Goal: Information Seeking & Learning: Check status

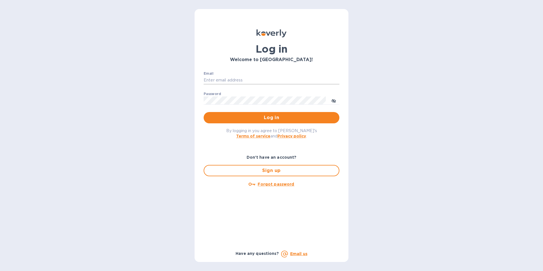
click at [232, 84] on input "Email" at bounding box center [272, 80] width 136 height 8
paste input "[EMAIL_ADDRESS][DOMAIN_NAME]"
type input "[EMAIL_ADDRESS][DOMAIN_NAME]"
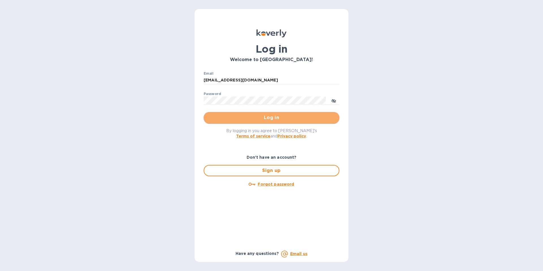
click at [254, 121] on span "Log in" at bounding box center [271, 117] width 127 height 7
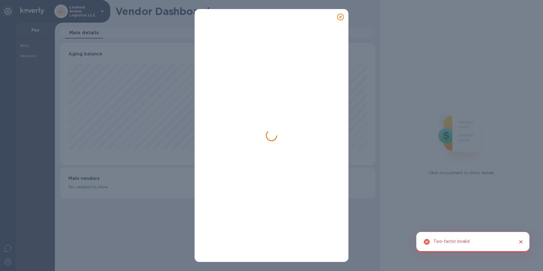
scroll to position [122, 315]
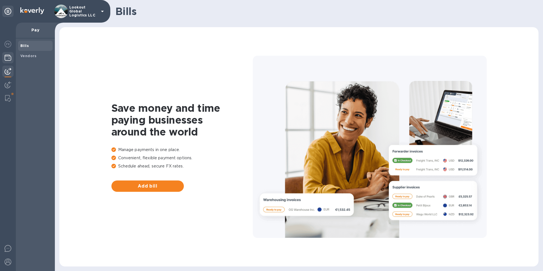
click at [7, 57] on img at bounding box center [8, 57] width 7 height 7
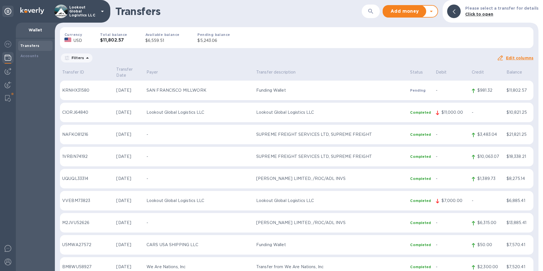
click at [417, 242] on p "Completed" at bounding box center [420, 244] width 21 height 5
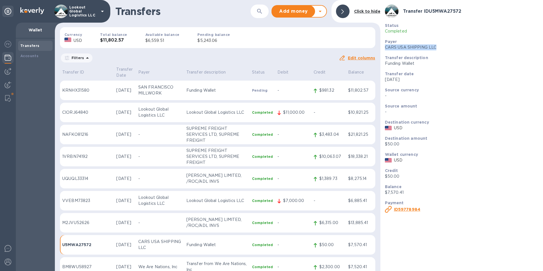
drag, startPoint x: 387, startPoint y: 47, endPoint x: 437, endPoint y: 49, distance: 50.4
click at [437, 49] on div "Payer CARS USA SHIPPING LLC" at bounding box center [462, 44] width 158 height 16
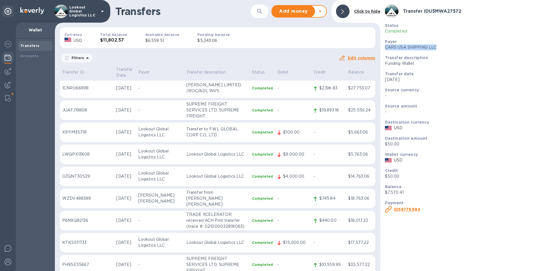
scroll to position [443, 0]
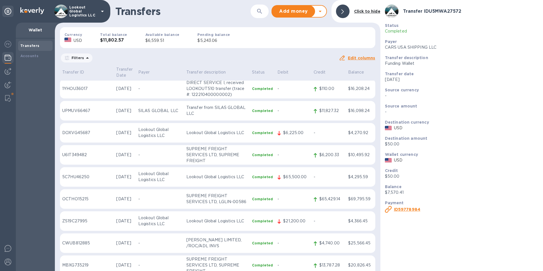
click at [209, 70] on p "Transfer description" at bounding box center [216, 72] width 61 height 6
drag, startPoint x: 187, startPoint y: 70, endPoint x: 218, endPoint y: 62, distance: 32.6
click at [187, 70] on p "Transfer description" at bounding box center [216, 72] width 61 height 6
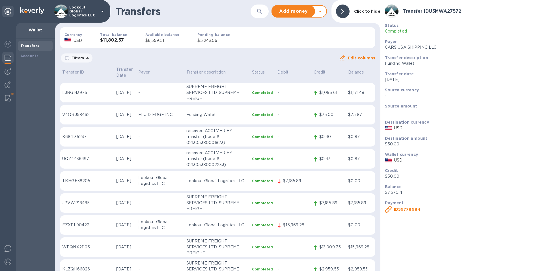
scroll to position [4585, 0]
click at [309, 38] on div "Currency USD Total balance $11,802.57 Available balance $6,559.51 Pending balan…" at bounding box center [217, 38] width 324 height 30
click at [337, 11] on div at bounding box center [343, 12] width 14 height 14
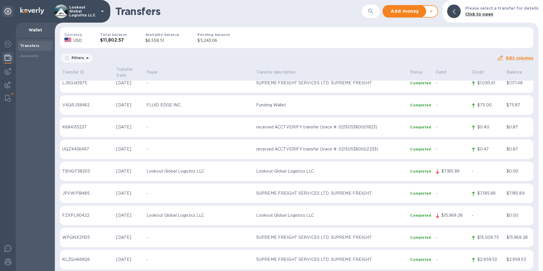
scroll to position [4227, 0]
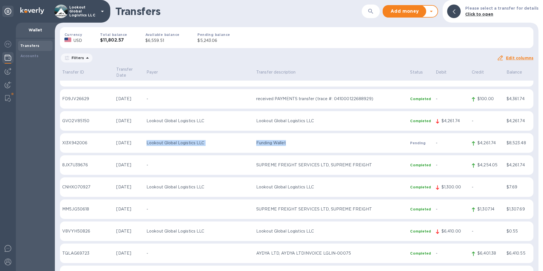
drag, startPoint x: 277, startPoint y: 139, endPoint x: 140, endPoint y: 134, distance: 137.0
click at [140, 134] on tr "XI3X942006 [DATE] Lookout Global Logistics LLC Funding Wallet Pending - $4,261.…" at bounding box center [296, 143] width 473 height 20
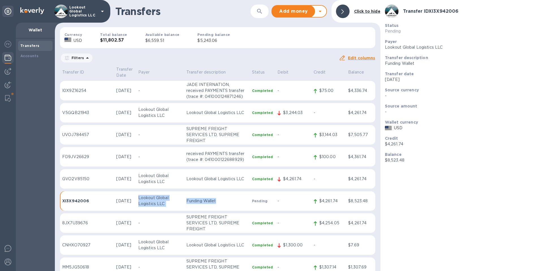
scroll to position [4158, 0]
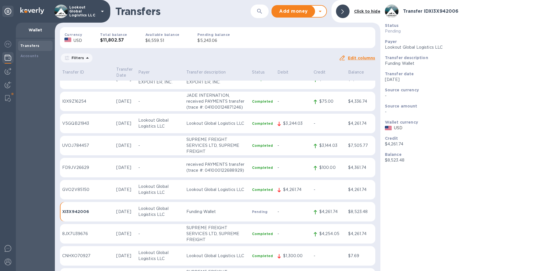
click at [162, 126] on td "Lookout Global Logistics LLC" at bounding box center [160, 124] width 48 height 20
click at [164, 120] on p "Lookout Global Logistics LLC" at bounding box center [160, 123] width 44 height 12
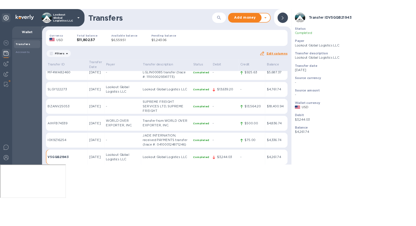
scroll to position [4284, 0]
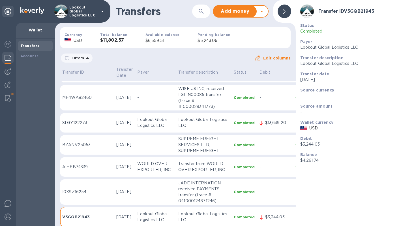
drag, startPoint x: 384, startPoint y: 25, endPoint x: 340, endPoint y: 31, distance: 45.1
click at [384, 25] on p "Status" at bounding box center [355, 26] width 111 height 6
click at [288, 12] on div at bounding box center [284, 12] width 14 height 14
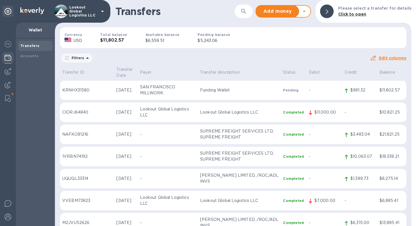
scroll to position [0, 0]
drag, startPoint x: 238, startPoint y: 133, endPoint x: 194, endPoint y: 126, distance: 44.9
click at [200, 128] on p "SUPREME FREIGHT SERVICES LTD, SUPREME FREIGHT" at bounding box center [239, 134] width 78 height 12
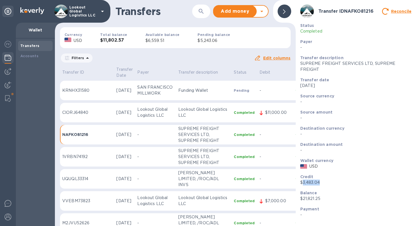
drag, startPoint x: 333, startPoint y: 185, endPoint x: 308, endPoint y: 184, distance: 25.8
click at [303, 182] on div "Credit $3,483.04" at bounding box center [356, 179] width 116 height 16
copy p "3,483.04"
click at [239, 110] on p "Completed" at bounding box center [244, 112] width 21 height 5
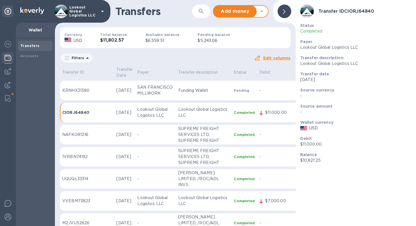
drag, startPoint x: 266, startPoint y: 107, endPoint x: 269, endPoint y: 105, distance: 3.3
click at [266, 109] on p "$11,000.00" at bounding box center [278, 112] width 26 height 6
click at [293, 104] on td "-" at bounding box center [310, 113] width 35 height 20
click at [271, 89] on td "-" at bounding box center [275, 91] width 36 height 20
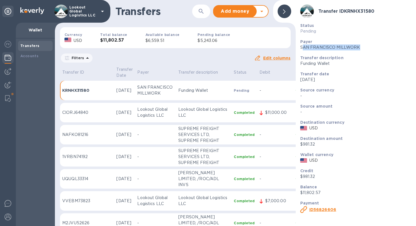
drag, startPoint x: 302, startPoint y: 47, endPoint x: 375, endPoint y: 49, distance: 73.0
click at [375, 49] on p "SAN FRANCISCO MILLWORK" at bounding box center [355, 47] width 111 height 6
click at [145, 90] on p "SAN FRANCISCO MILLWORK" at bounding box center [155, 90] width 36 height 12
drag, startPoint x: 131, startPoint y: 77, endPoint x: 160, endPoint y: 92, distance: 33.3
click at [160, 92] on td "SAN FRANCISCO MILLWORK" at bounding box center [155, 91] width 41 height 20
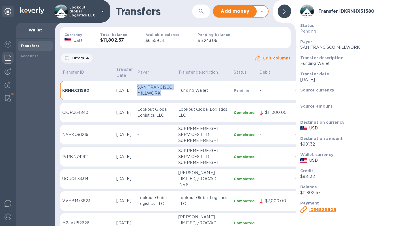
copy p "SAN FRANCISCO MILLWORK"
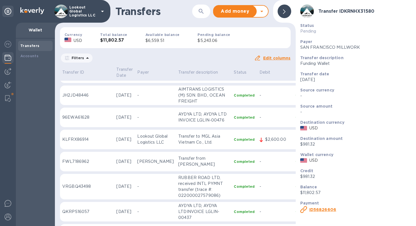
scroll to position [1141, 0]
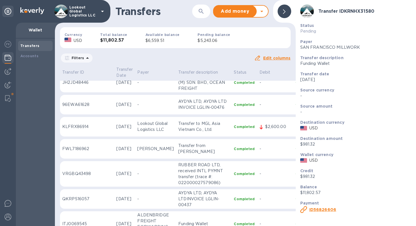
click at [287, 10] on div at bounding box center [284, 12] width 14 height 14
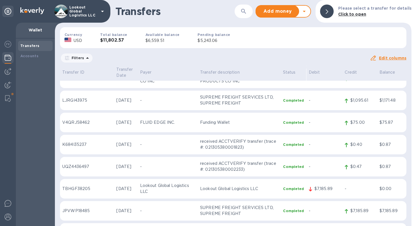
scroll to position [4641, 0]
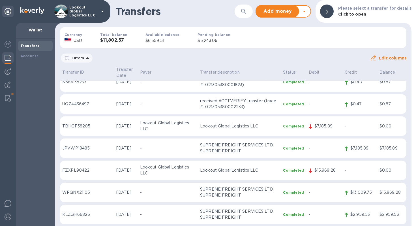
click at [210, 98] on p "received ACCTVERIFY transfer (trace #: 021305380002233)" at bounding box center [239, 104] width 78 height 12
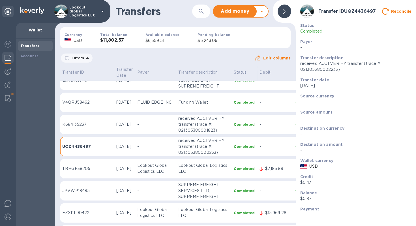
scroll to position [4802, 0]
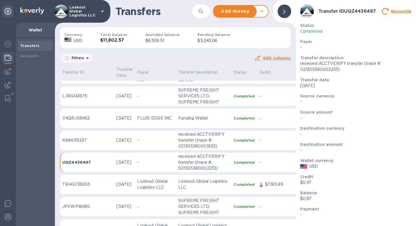
click at [191, 131] on p "received ACCTVERIFY transfer (trace #: 021305380001823)" at bounding box center [203, 140] width 51 height 18
click at [286, 13] on div at bounding box center [284, 12] width 14 height 14
click at [286, 13] on div "Transfers ​ Add money Withdraw money" at bounding box center [175, 11] width 241 height 23
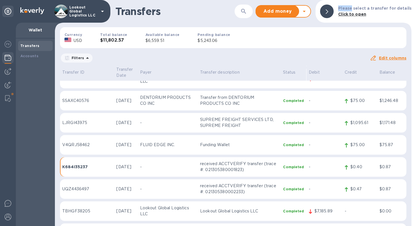
scroll to position [4556, 0]
click at [203, 142] on td "Funding Wallet" at bounding box center [239, 145] width 83 height 20
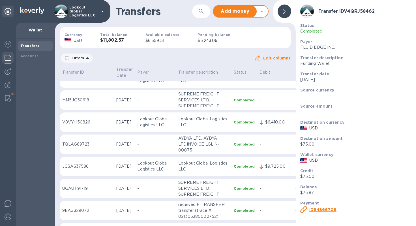
scroll to position [4763, 0]
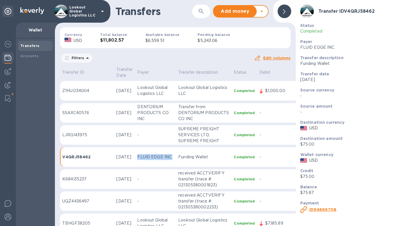
drag, startPoint x: 146, startPoint y: 142, endPoint x: 132, endPoint y: 135, distance: 14.9
click at [137, 154] on p "FLUID EDGE INC." at bounding box center [155, 157] width 36 height 6
copy p "FLUID EDGE INC."
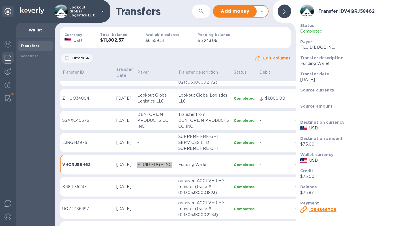
scroll to position [4750, 0]
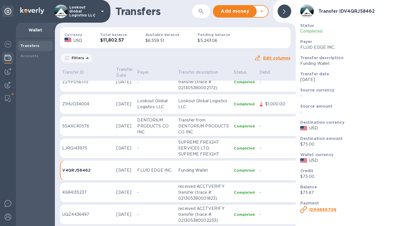
click at [282, 12] on div at bounding box center [284, 12] width 14 height 14
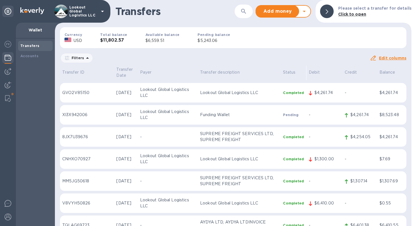
scroll to position [4244, 0]
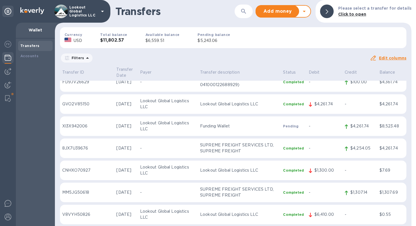
click at [223, 123] on p "Funding Wallet" at bounding box center [239, 126] width 78 height 6
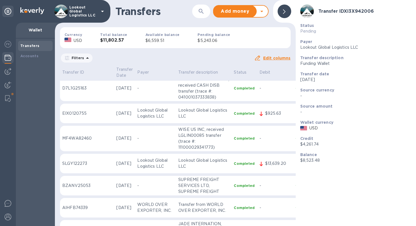
scroll to position [4451, 0]
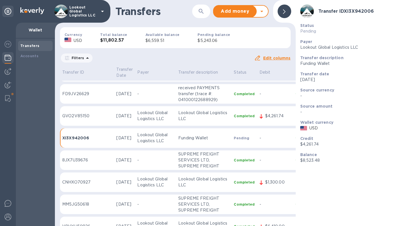
click at [284, 13] on icon at bounding box center [284, 11] width 3 height 5
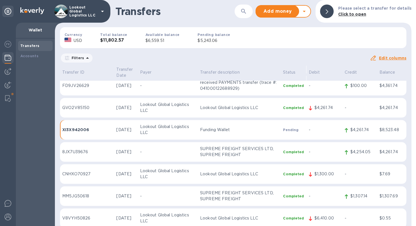
scroll to position [4231, 0]
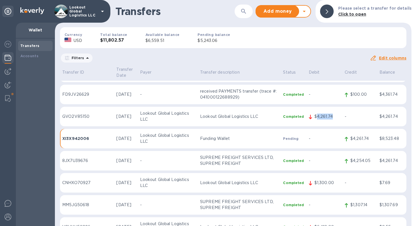
drag, startPoint x: 333, startPoint y: 111, endPoint x: 315, endPoint y: 110, distance: 17.8
click at [315, 113] on p "$4,261.74" at bounding box center [327, 116] width 26 height 6
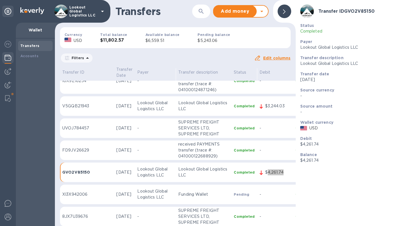
scroll to position [4392, 0]
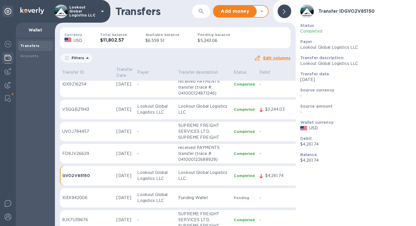
click at [283, 12] on icon at bounding box center [284, 11] width 3 height 5
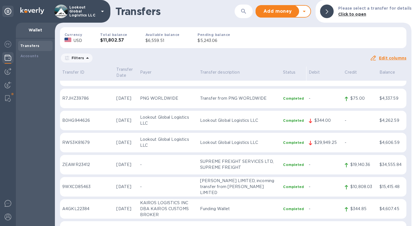
scroll to position [3145, 0]
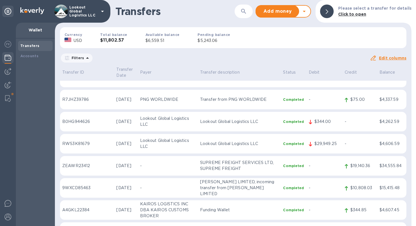
drag, startPoint x: 249, startPoint y: 121, endPoint x: 267, endPoint y: 119, distance: 18.2
click at [249, 121] on td "Lookout Global Logistics LLC" at bounding box center [239, 122] width 83 height 20
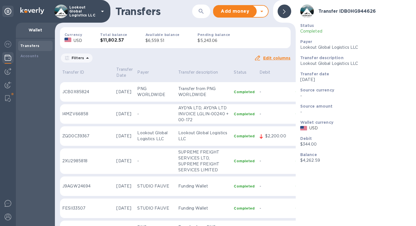
scroll to position [3264, 0]
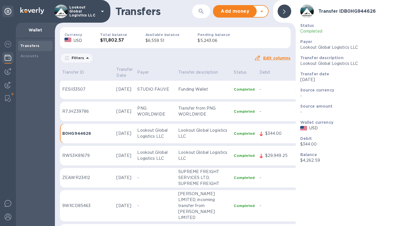
click at [287, 11] on div at bounding box center [284, 12] width 14 height 14
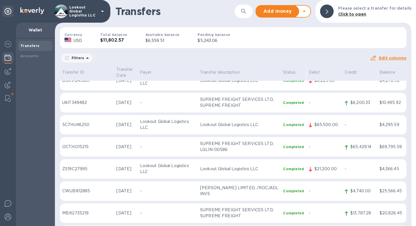
scroll to position [396, 0]
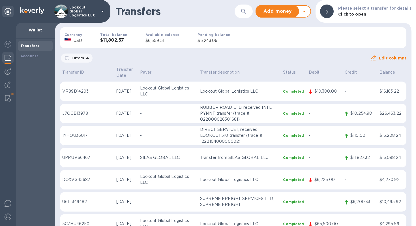
drag, startPoint x: 197, startPoint y: 128, endPoint x: 403, endPoint y: 128, distance: 206.2
click at [255, 130] on p "DIRECT SERVICE I, received LOOKOUT510 transfer (trace #: 122210400000002)" at bounding box center [239, 135] width 78 height 18
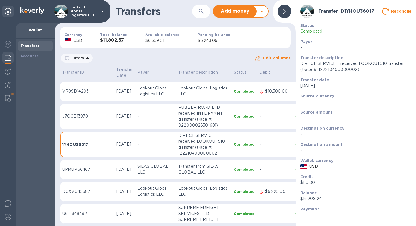
click at [271, 47] on div "Currency USD Total balance $11,802.57 Available balance $6,559.51 Pending balan…" at bounding box center [175, 38] width 240 height 30
click at [282, 13] on div at bounding box center [284, 12] width 14 height 14
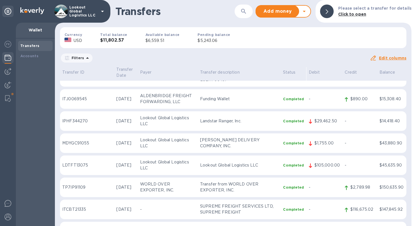
scroll to position [1227, 0]
drag, startPoint x: 184, startPoint y: 99, endPoint x: 126, endPoint y: 92, distance: 58.9
click at [126, 92] on tr "ITJ0069545 [DATE] ALDENBRIDGE FREIGHT FORWARDING, LLC Funding Wallet Completed …" at bounding box center [233, 99] width 346 height 20
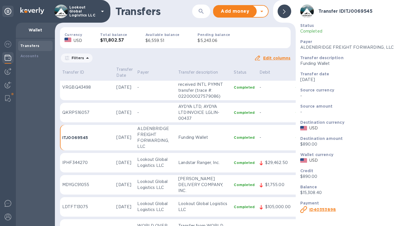
scroll to position [1262, 0]
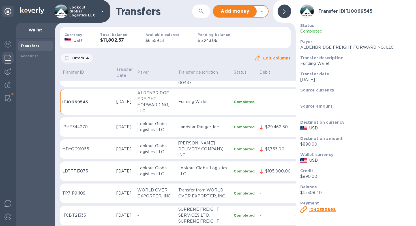
click at [346, 47] on p "ALDENBRIDGE FREIGHT FORWARDING, LLC" at bounding box center [355, 47] width 111 height 6
drag, startPoint x: 131, startPoint y: 86, endPoint x: 142, endPoint y: 106, distance: 23.4
click at [142, 106] on td "ALDENBRIDGE FREIGHT FORWARDING, LLC" at bounding box center [155, 102] width 41 height 26
copy p "ALDENBRIDGE FREIGHT FORWARDING, LLC"
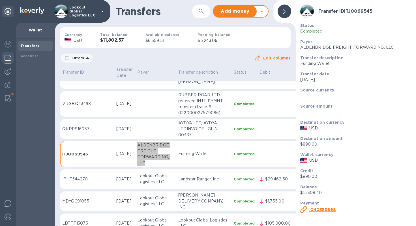
scroll to position [1179, 0]
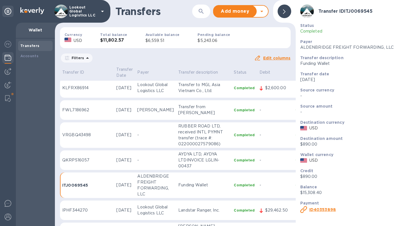
click at [288, 10] on div at bounding box center [284, 12] width 14 height 14
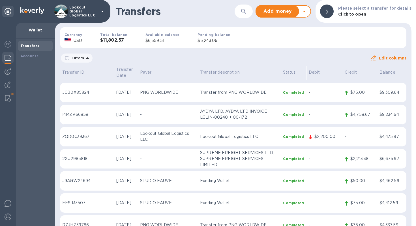
scroll to position [2975, 0]
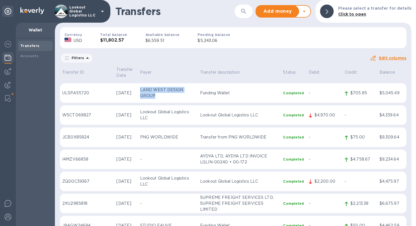
drag, startPoint x: 132, startPoint y: 84, endPoint x: 147, endPoint y: 92, distance: 17.1
click at [147, 92] on p "LAND WEST DESIGN GROUP" at bounding box center [168, 93] width 56 height 12
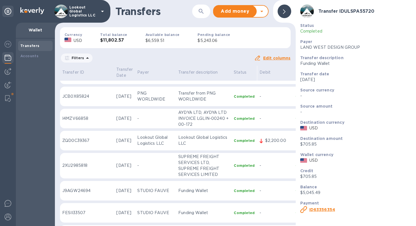
scroll to position [3222, 0]
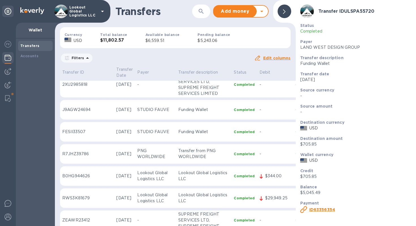
click at [162, 122] on td "STUDIO FAUVE" at bounding box center [155, 132] width 41 height 20
drag, startPoint x: 161, startPoint y: 114, endPoint x: 134, endPoint y: 114, distance: 27.7
click at [135, 122] on td "STUDIO FAUVE" at bounding box center [155, 132] width 41 height 20
click at [82, 144] on td "R7JHZ39786" at bounding box center [87, 154] width 54 height 20
drag, startPoint x: 93, startPoint y: 137, endPoint x: 61, endPoint y: 136, distance: 32.0
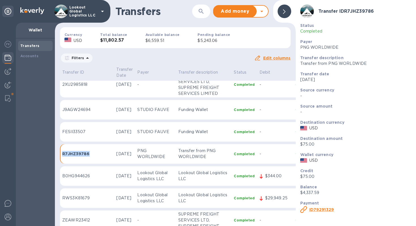
click at [61, 144] on td "R7JHZ39786" at bounding box center [87, 154] width 54 height 20
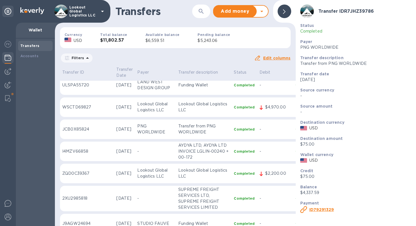
scroll to position [3091, 0]
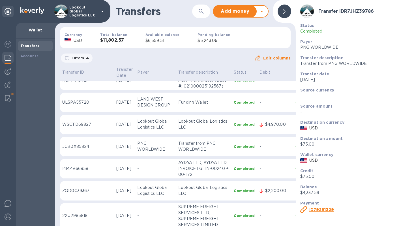
click at [284, 11] on icon at bounding box center [284, 11] width 3 height 5
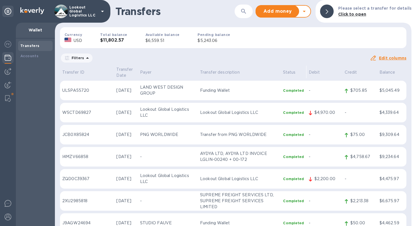
scroll to position [3016, 0]
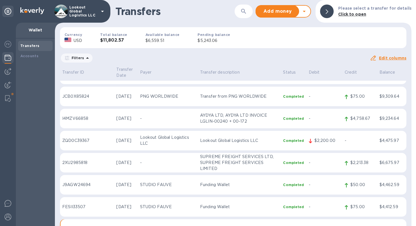
drag, startPoint x: 165, startPoint y: 177, endPoint x: 128, endPoint y: 176, distance: 37.9
click at [128, 176] on tr "J9AGW24694 [DATE] STUDIO FAUVE Funding Wallet Completed - $50.00 $4,462.59" at bounding box center [233, 185] width 346 height 20
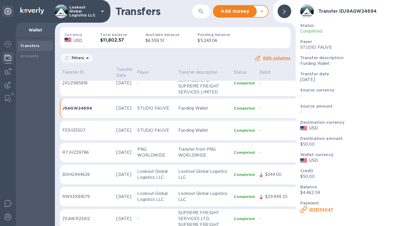
scroll to position [3223, 0]
click at [287, 12] on div at bounding box center [284, 12] width 14 height 14
click at [287, 12] on div at bounding box center [284, 11] width 23 height 23
click at [284, 10] on icon at bounding box center [284, 11] width 3 height 5
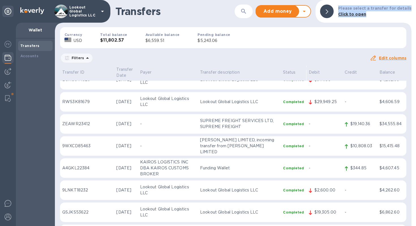
scroll to position [3196, 0]
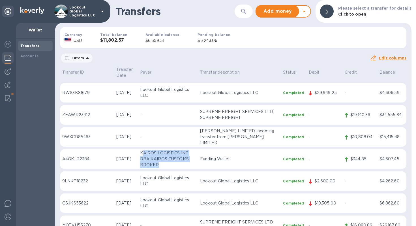
drag, startPoint x: 155, startPoint y: 162, endPoint x: 133, endPoint y: 146, distance: 26.6
click at [138, 149] on td "KAIROS LOGISTICS INC DBA KAIROS CUSTOMS BROKER" at bounding box center [168, 159] width 60 height 20
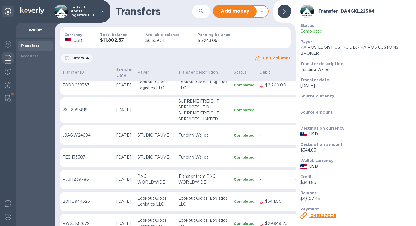
drag, startPoint x: 133, startPoint y: 146, endPoint x: 127, endPoint y: 147, distance: 6.3
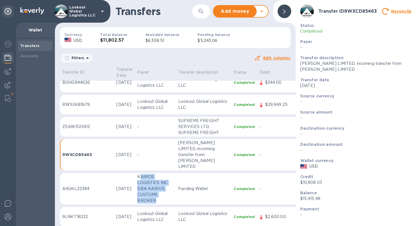
drag, startPoint x: 133, startPoint y: 158, endPoint x: 148, endPoint y: 184, distance: 29.9
click at [146, 186] on td "KAIROS LOGISTICS INC DBA KAIROS CUSTOMS BROKER" at bounding box center [155, 189] width 41 height 32
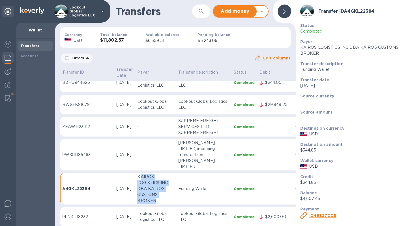
click at [149, 184] on p "KAIROS LOGISTICS INC DBA KAIROS CUSTOMS BROKER" at bounding box center [155, 189] width 36 height 30
drag, startPoint x: 151, startPoint y: 184, endPoint x: 134, endPoint y: 155, distance: 33.6
click at [135, 173] on td "KAIROS LOGISTICS INC DBA KAIROS CUSTOMS BROKER" at bounding box center [155, 189] width 41 height 32
copy p "KAIROS LOGISTICS INC DBA KAIROS CUSTOMS BROKER"
click at [284, 11] on icon at bounding box center [284, 11] width 3 height 5
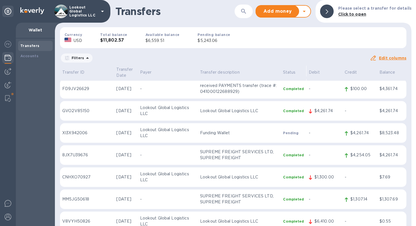
scroll to position [4236, 0]
click at [291, 131] on td "Pending" at bounding box center [293, 134] width 25 height 20
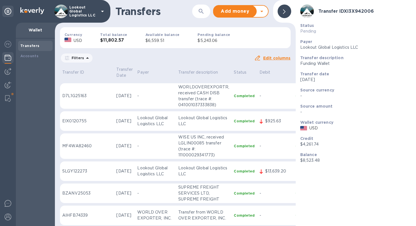
scroll to position [4444, 0]
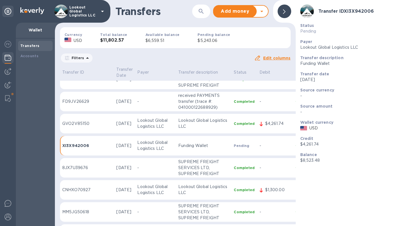
click at [287, 14] on div at bounding box center [284, 12] width 14 height 14
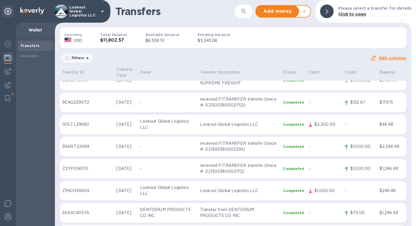
scroll to position [4236, 0]
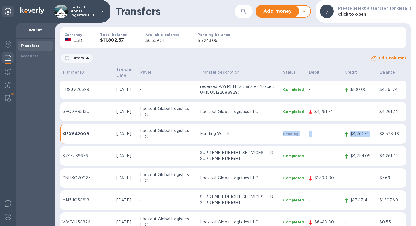
drag, startPoint x: 374, startPoint y: 129, endPoint x: 257, endPoint y: 126, distance: 116.5
click at [257, 126] on tr "XI3X942006 [DATE] Lookout Global Logistics LLC Funding Wallet Pending - $4,261.…" at bounding box center [233, 134] width 346 height 20
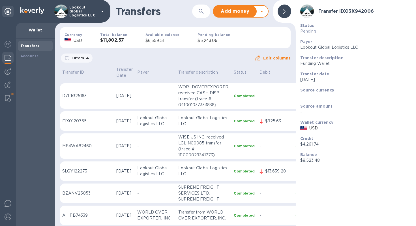
scroll to position [4444, 0]
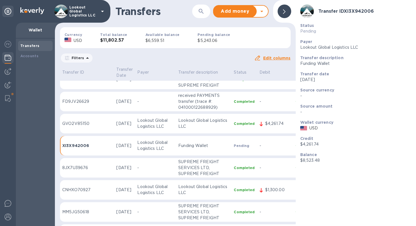
click at [289, 12] on div at bounding box center [284, 12] width 14 height 14
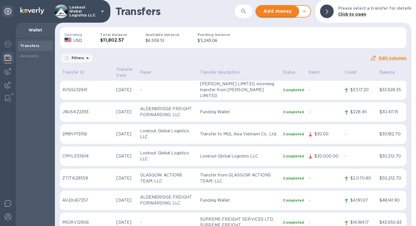
scroll to position [1554, 0]
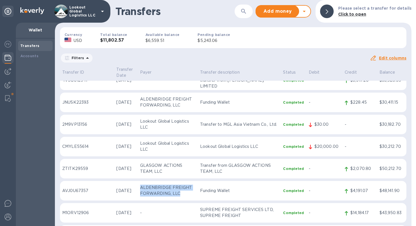
drag, startPoint x: 175, startPoint y: 187, endPoint x: 131, endPoint y: 181, distance: 44.1
click at [138, 181] on td "ALDENBRIDGE FREIGHT FORWARDING, LLC" at bounding box center [168, 191] width 60 height 20
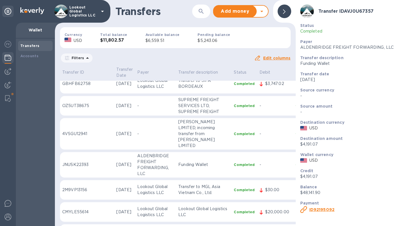
scroll to position [1602, 0]
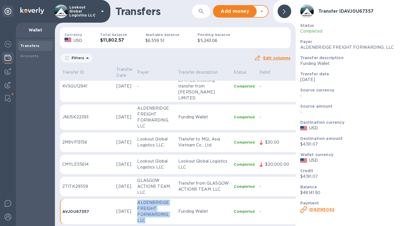
click at [214, 59] on div "Filters" at bounding box center [157, 58] width 194 height 11
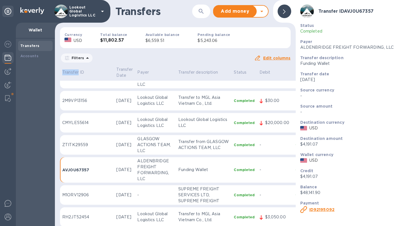
scroll to position [1706, 0]
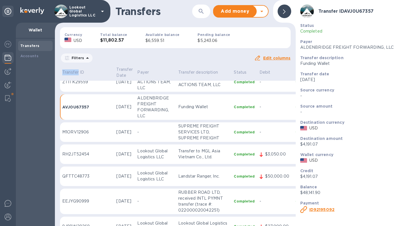
click at [285, 10] on icon at bounding box center [284, 11] width 3 height 5
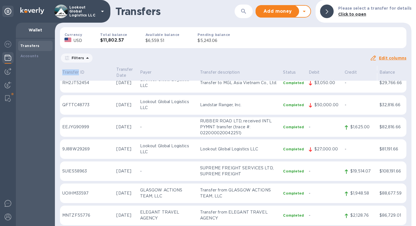
click at [320, 10] on div at bounding box center [327, 12] width 14 height 14
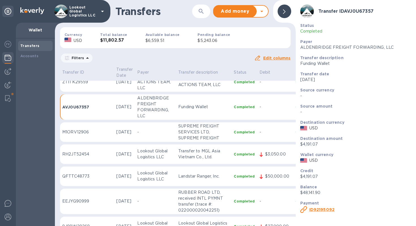
click at [287, 12] on div at bounding box center [284, 12] width 14 height 14
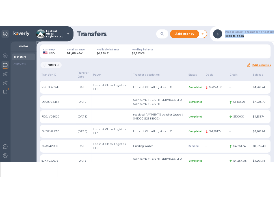
scroll to position [4395, 0]
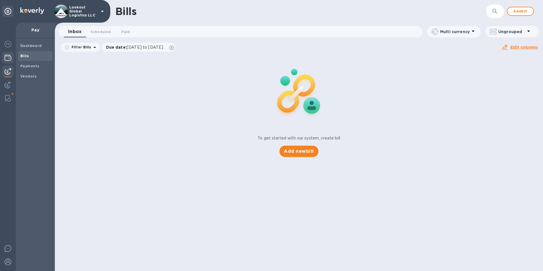
click at [10, 57] on img at bounding box center [8, 57] width 7 height 7
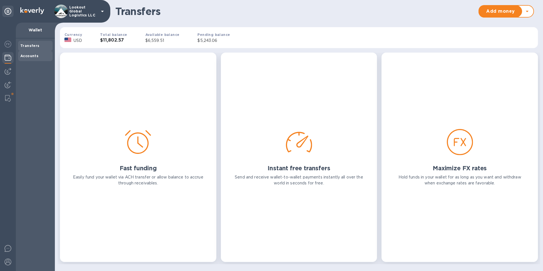
click at [37, 57] on b "Accounts" at bounding box center [29, 56] width 18 height 4
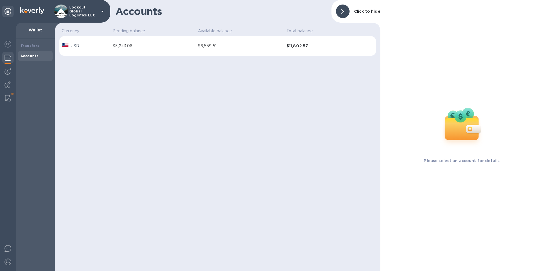
click at [203, 44] on div "$6,559.51" at bounding box center [240, 46] width 84 height 6
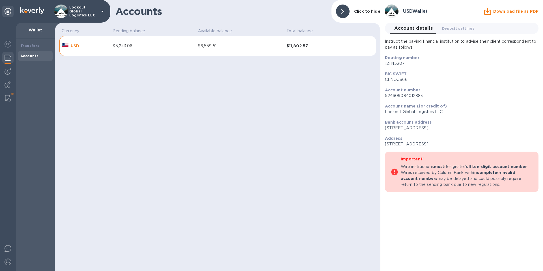
click at [296, 45] on b "$11,802.57" at bounding box center [319, 46] width 66 height 6
click at [149, 46] on div "$5,243.06" at bounding box center [153, 46] width 81 height 6
click at [119, 45] on div "$5,243.06" at bounding box center [153, 46] width 81 height 6
click at [347, 15] on div at bounding box center [343, 12] width 14 height 14
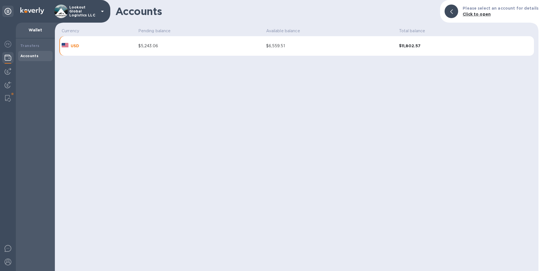
click at [458, 12] on div at bounding box center [452, 12] width 14 height 14
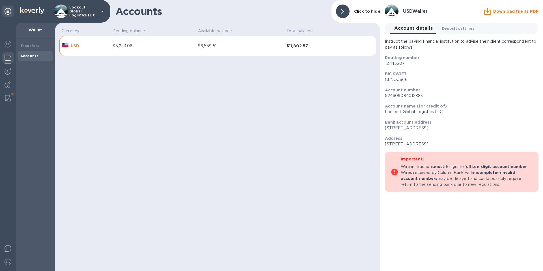
click at [461, 25] on span "Deposit settings 0" at bounding box center [458, 28] width 33 height 6
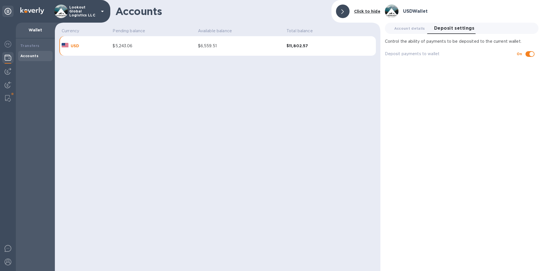
click at [350, 15] on div at bounding box center [343, 11] width 18 height 18
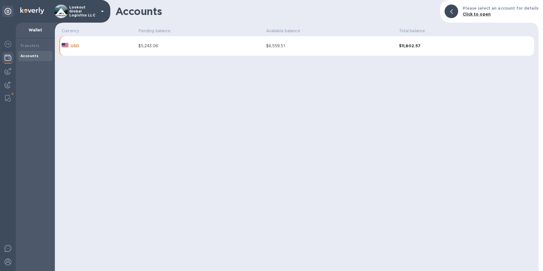
click at [144, 45] on div "$5,243.06" at bounding box center [199, 46] width 123 height 6
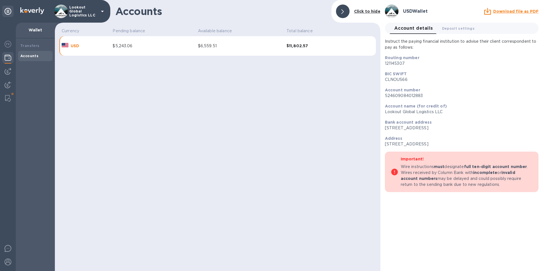
click at [303, 44] on b "$11,802.57" at bounding box center [319, 46] width 66 height 6
click at [303, 45] on b "$11,802.57" at bounding box center [319, 46] width 66 height 6
click at [339, 15] on div at bounding box center [343, 12] width 14 height 14
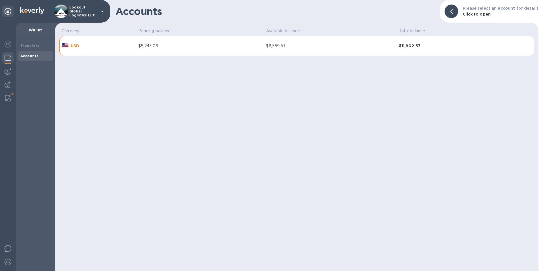
click at [407, 44] on b "$11,802.57" at bounding box center [450, 46] width 102 height 6
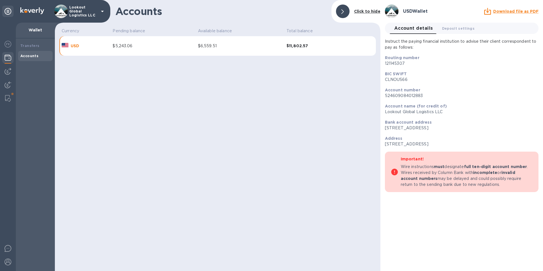
click at [210, 46] on div "$6,559.51" at bounding box center [240, 46] width 84 height 6
drag, startPoint x: 344, startPoint y: 8, endPoint x: 341, endPoint y: 12, distance: 4.1
click at [343, 9] on span at bounding box center [342, 11] width 3 height 5
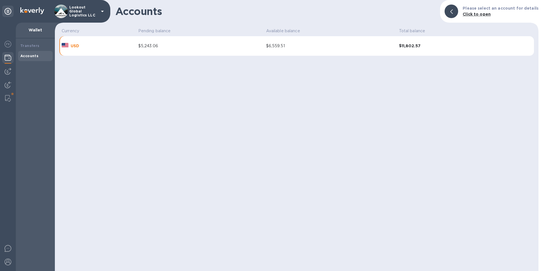
click at [276, 44] on div "$6,559.51" at bounding box center [330, 46] width 128 height 6
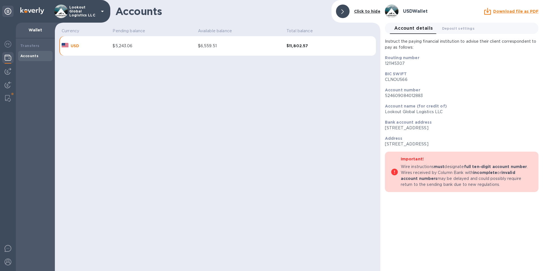
click at [67, 50] on td "USD" at bounding box center [84, 46] width 51 height 20
click at [68, 48] on div at bounding box center [65, 46] width 9 height 8
click at [28, 56] on b "Accounts" at bounding box center [29, 56] width 18 height 4
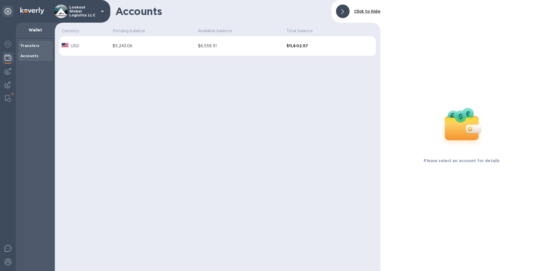
click at [31, 44] on b "Transfers" at bounding box center [29, 46] width 19 height 4
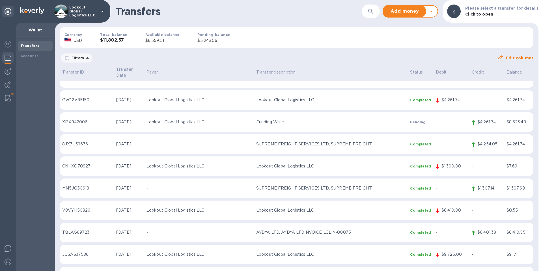
scroll to position [4242, 0]
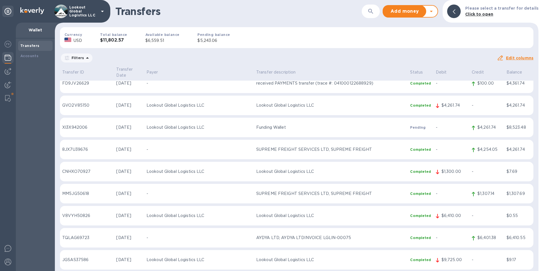
click at [186, 124] on p "Lookout Global Logistics LLC" at bounding box center [198, 127] width 105 height 6
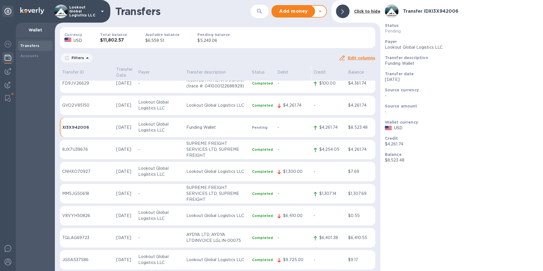
scroll to position [4242, 0]
click at [163, 103] on p "Lookout Global Logistics LLC" at bounding box center [160, 105] width 44 height 12
click at [89, 14] on p "Lookout Global Logistics LLC" at bounding box center [83, 11] width 28 height 12
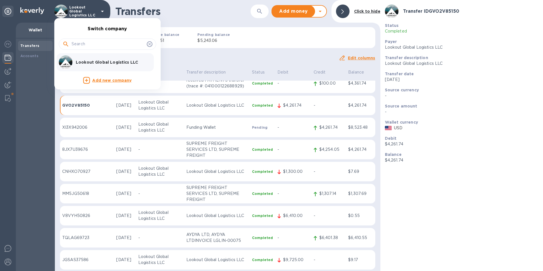
click at [9, 263] on div at bounding box center [271, 135] width 543 height 271
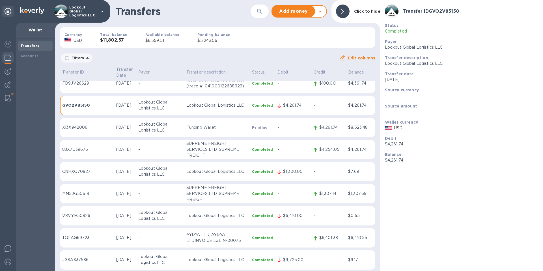
click at [9, 263] on div "Switch company Lookout Global Logistics LLC Add new company" at bounding box center [271, 135] width 543 height 271
click at [9, 263] on img at bounding box center [8, 261] width 7 height 7
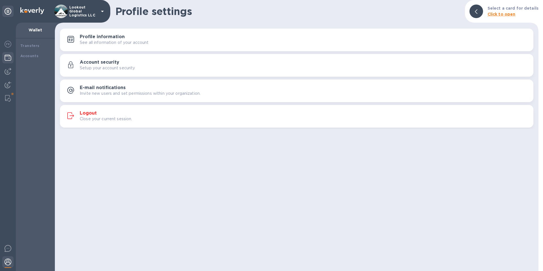
click at [9, 263] on img at bounding box center [8, 261] width 7 height 7
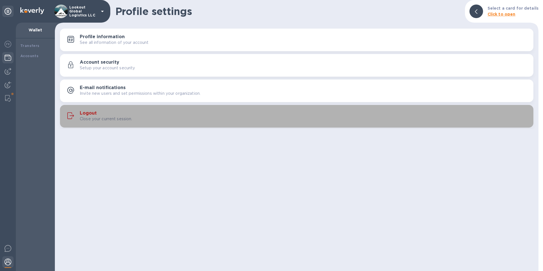
click at [91, 118] on p "Close your current session." at bounding box center [106, 119] width 53 height 6
